Goal: Information Seeking & Learning: Check status

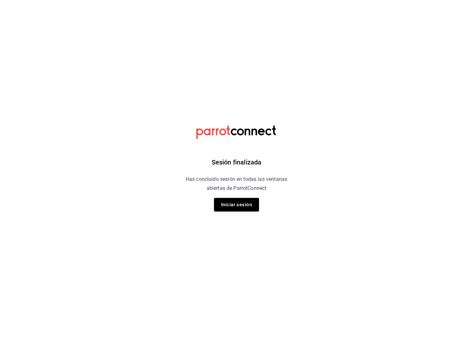
click at [235, 215] on div "Sesión finalizada Has concluido sesión en todas las ventanas abiertas de Parrot…" at bounding box center [237, 168] width 162 height 337
click at [234, 200] on button "Iniciar sesión" at bounding box center [236, 204] width 45 height 13
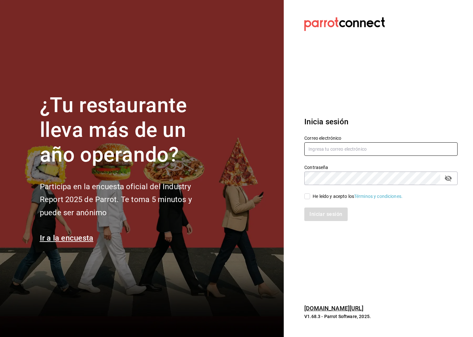
click at [353, 155] on input "text" at bounding box center [380, 148] width 153 height 13
type input "jlomelin@eci.edu.mx"
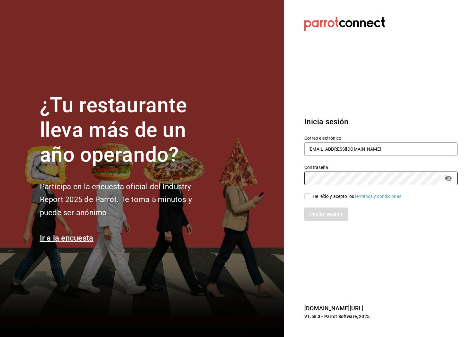
click at [305, 197] on input "He leído y acepto los Términos y condiciones." at bounding box center [307, 196] width 6 height 6
checkbox input "true"
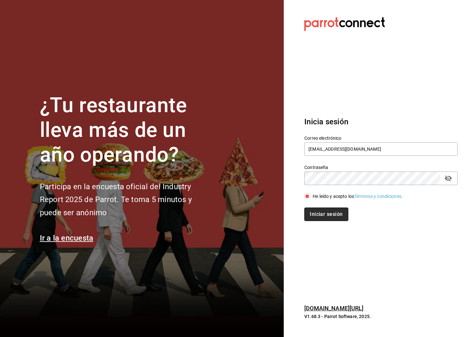
click at [321, 215] on button "Iniciar sesión" at bounding box center [326, 214] width 44 height 13
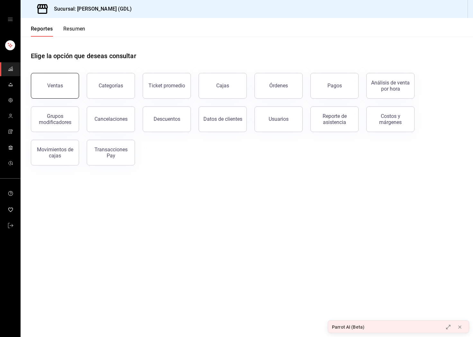
click at [58, 76] on button "Ventas" at bounding box center [55, 86] width 48 height 26
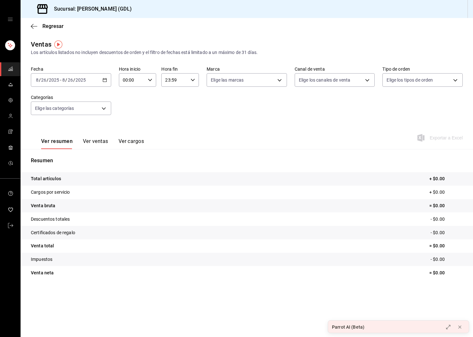
click at [102, 81] on div "2025-08-26 8 / 26 / 2025 - 2025-08-26 8 / 26 / 2025" at bounding box center [71, 79] width 80 height 13
click at [73, 153] on li "Rango de fechas" at bounding box center [61, 157] width 60 height 14
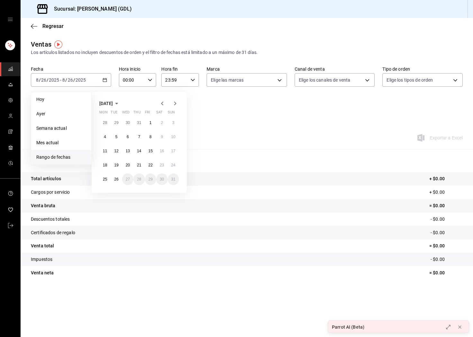
click at [163, 103] on icon "button" at bounding box center [162, 104] width 8 height 8
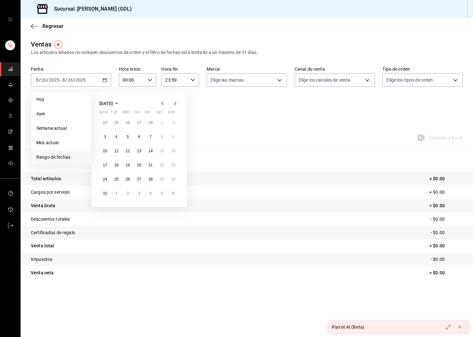
click at [163, 103] on icon "button" at bounding box center [162, 104] width 8 height 8
click at [177, 104] on icon "button" at bounding box center [175, 104] width 8 height 8
click at [128, 123] on abbr "1" at bounding box center [128, 123] width 2 height 4
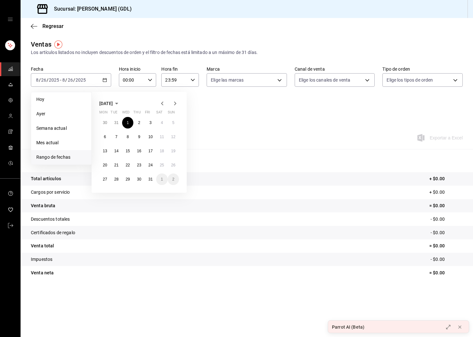
click at [176, 103] on icon "button" at bounding box center [175, 104] width 2 height 4
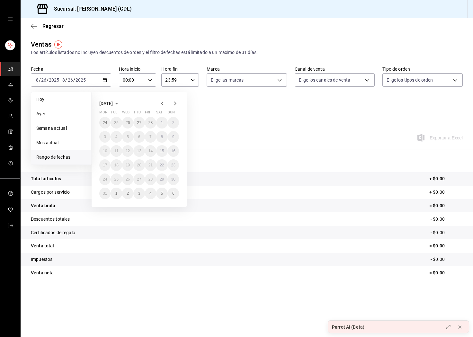
click at [176, 103] on icon "button" at bounding box center [175, 104] width 2 height 4
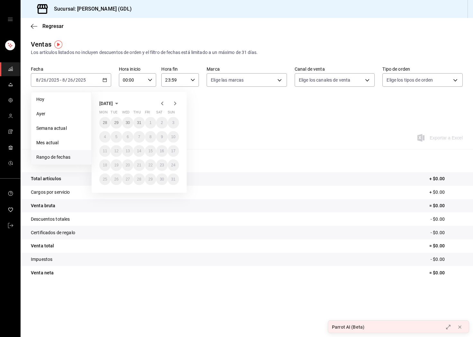
click at [237, 128] on div "Ver resumen Ver ventas Ver cargos Exportar a Excel" at bounding box center [247, 136] width 452 height 26
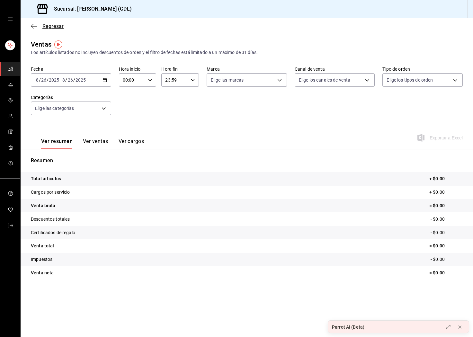
click at [31, 24] on icon "button" at bounding box center [34, 26] width 6 height 6
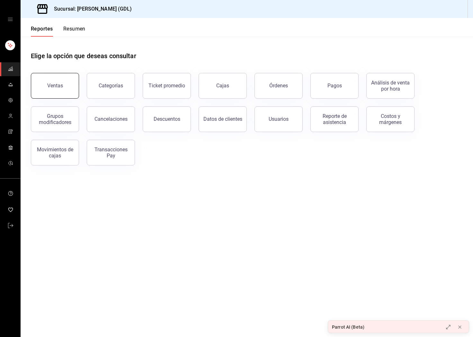
click at [75, 88] on button "Ventas" at bounding box center [55, 86] width 48 height 26
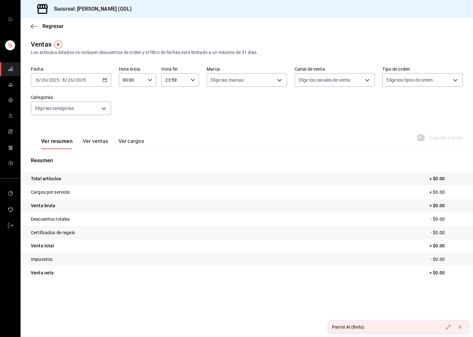
click at [101, 80] on div "2025-08-26 8 / 26 / 2025 - 2025-08-26 8 / 26 / 2025" at bounding box center [71, 79] width 80 height 13
click at [163, 132] on div "Ver resumen Ver ventas Ver cargos Exportar a Excel" at bounding box center [247, 136] width 452 height 26
click at [33, 27] on icon "button" at bounding box center [34, 26] width 6 height 6
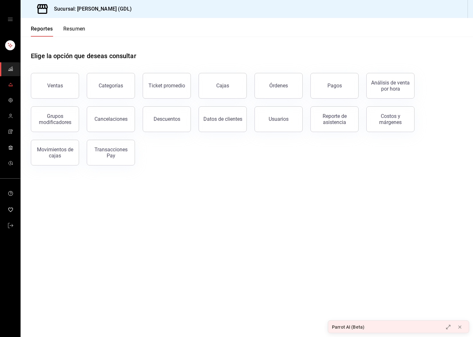
click at [12, 85] on icon "mailbox folders" at bounding box center [10, 84] width 5 height 5
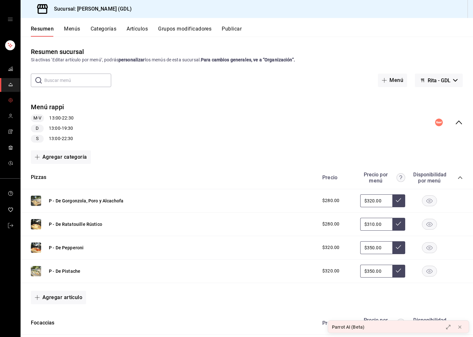
click at [10, 97] on span "mailbox folders" at bounding box center [10, 100] width 5 height 9
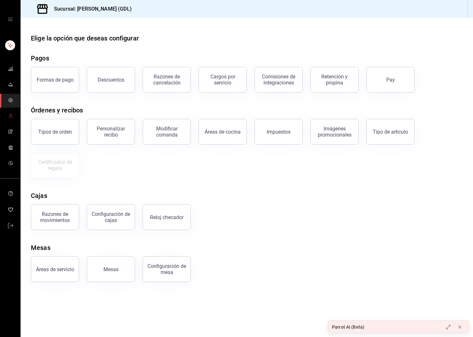
click at [13, 118] on link "mailbox folders" at bounding box center [10, 117] width 20 height 14
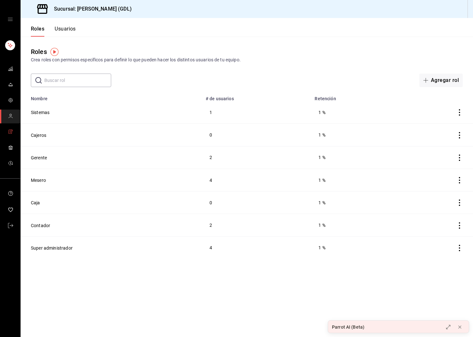
click at [12, 135] on span "mailbox folders" at bounding box center [10, 132] width 5 height 9
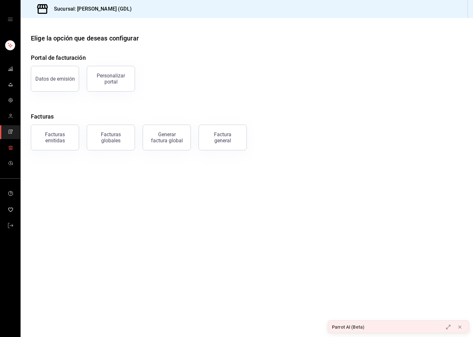
click at [12, 149] on icon "mailbox folders" at bounding box center [10, 147] width 5 height 5
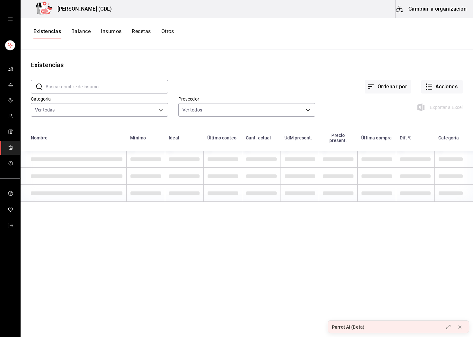
click at [11, 131] on icon "mailbox folders" at bounding box center [10, 132] width 3 height 4
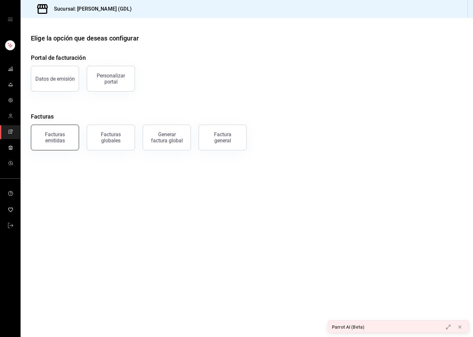
click at [69, 141] on div "Facturas emitidas" at bounding box center [55, 137] width 40 height 12
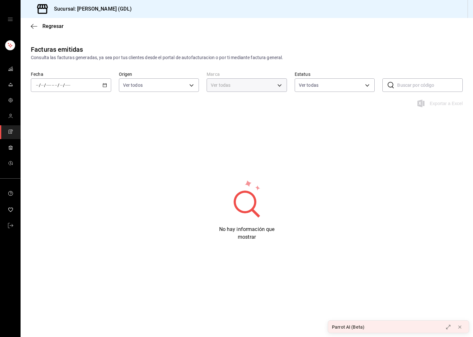
type input "c98b01ad-3431-465a-b391-fd370b6183a3"
click at [88, 85] on div "/ / - / /" at bounding box center [71, 84] width 80 height 13
click at [64, 164] on span "Año actual" at bounding box center [61, 162] width 50 height 7
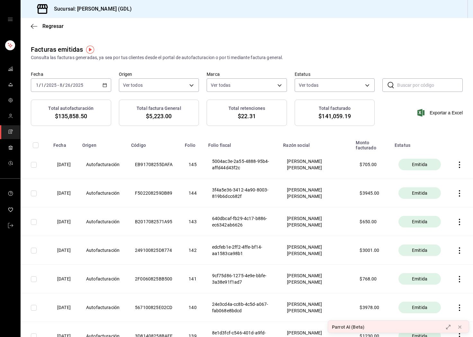
click at [94, 83] on div "2025-01-01 1 / 1 / 2025 - 2025-08-26 8 / 26 / 2025" at bounding box center [71, 84] width 80 height 13
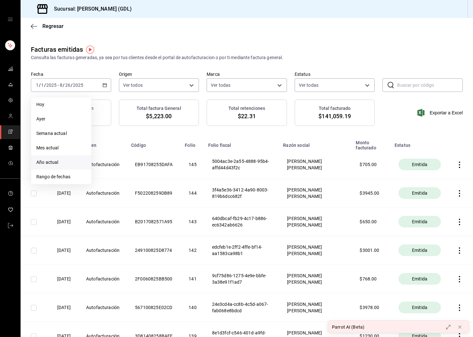
click at [76, 73] on label "Fecha" at bounding box center [71, 74] width 80 height 4
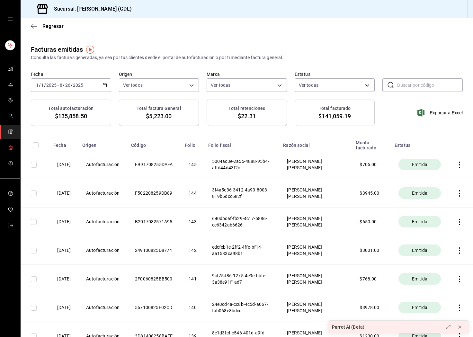
click at [13, 149] on icon "mailbox folders" at bounding box center [10, 147] width 5 height 5
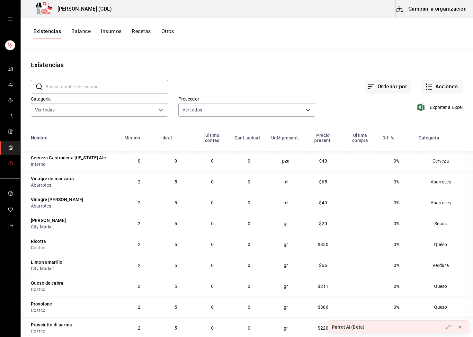
click at [7, 161] on link "mailbox folders" at bounding box center [10, 164] width 20 height 14
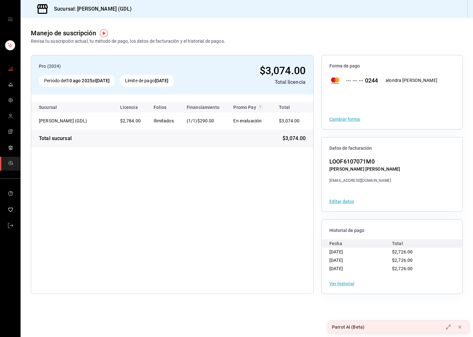
click at [10, 73] on span "mailbox folders" at bounding box center [10, 69] width 5 height 9
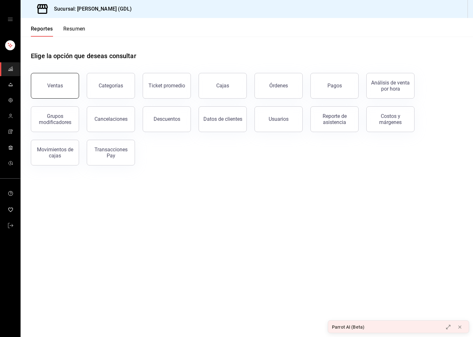
click at [65, 81] on button "Ventas" at bounding box center [55, 86] width 48 height 26
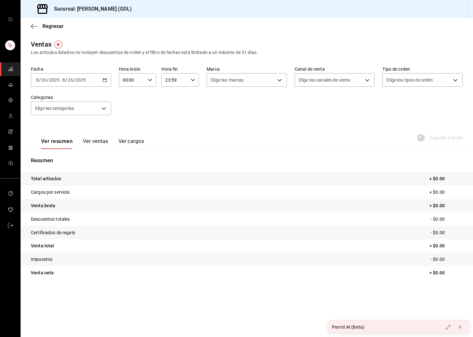
click at [106, 84] on div "2025-08-26 8 / 26 / 2025 - 2025-08-26 8 / 26 / 2025" at bounding box center [71, 79] width 80 height 13
click at [101, 138] on div "Ver resumen Ver ventas Ver cargos" at bounding box center [87, 139] width 113 height 19
click at [98, 143] on button "Ver ventas" at bounding box center [95, 143] width 25 height 11
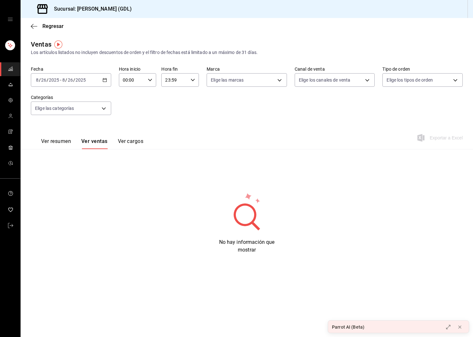
click at [91, 83] on div "2025-08-26 8 / 26 / 2025 - 2025-08-26 8 / 26 / 2025" at bounding box center [71, 79] width 80 height 13
click at [73, 149] on li "Mes actual" at bounding box center [61, 143] width 60 height 14
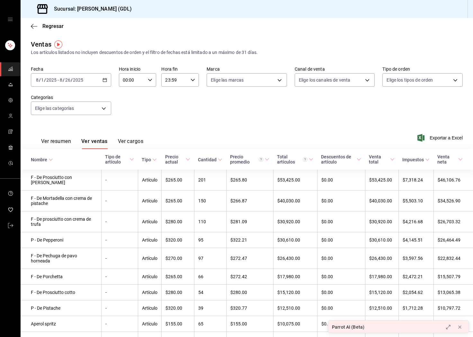
click at [69, 143] on button "Ver resumen" at bounding box center [56, 143] width 30 height 11
